Goal: Task Accomplishment & Management: Complete application form

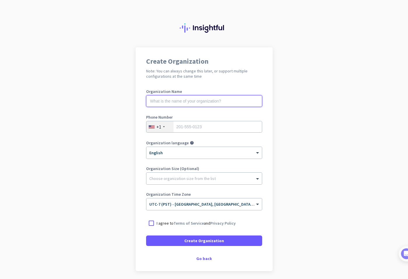
click at [164, 102] on input "text" at bounding box center [204, 101] width 116 height 12
click at [153, 101] on input "text" at bounding box center [204, 101] width 116 height 12
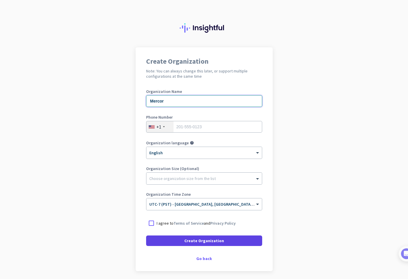
type input "Mercor"
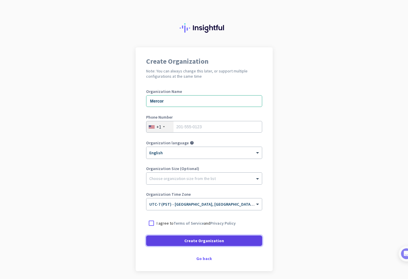
click at [211, 240] on span "Create Organization" at bounding box center [204, 241] width 40 height 6
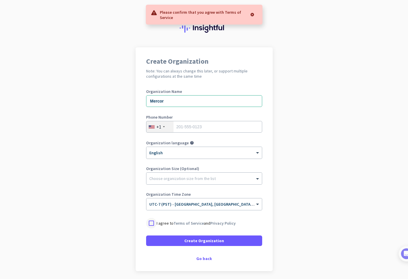
click at [148, 223] on div at bounding box center [151, 223] width 11 height 11
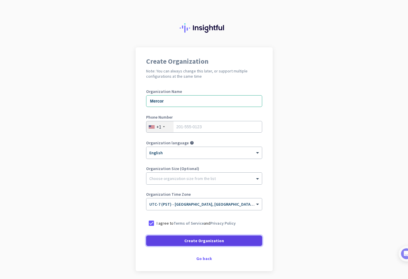
click at [204, 242] on span "Create Organization" at bounding box center [204, 241] width 40 height 6
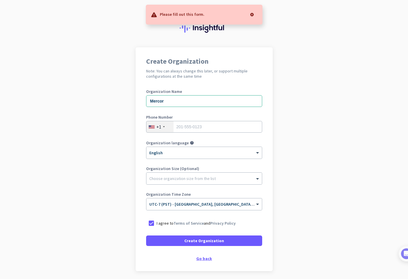
click at [204, 259] on div "Go back" at bounding box center [204, 258] width 116 height 4
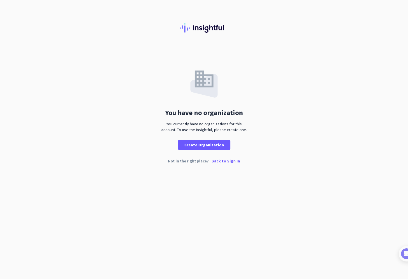
click at [221, 162] on p "Back to Sign In" at bounding box center [226, 161] width 29 height 4
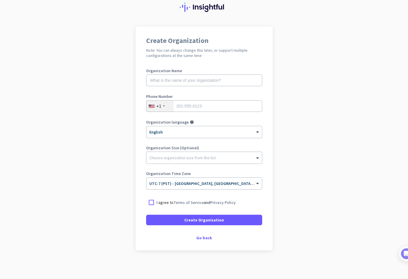
scroll to position [21, 0]
click at [205, 239] on div "Go back" at bounding box center [204, 237] width 116 height 4
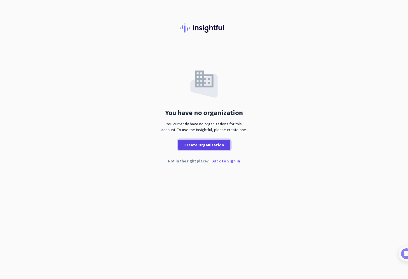
click at [208, 146] on span "Create Organization" at bounding box center [204, 145] width 40 height 6
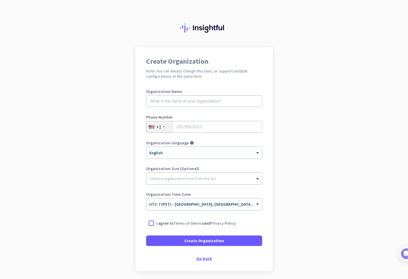
click at [203, 257] on div "Go back" at bounding box center [204, 258] width 116 height 4
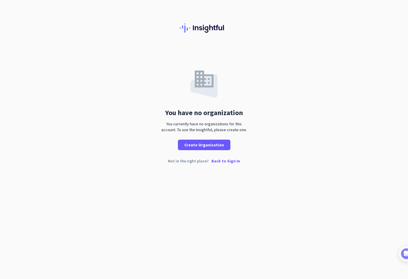
click at [231, 161] on p "Back to Sign In" at bounding box center [226, 161] width 29 height 4
